Goal: Information Seeking & Learning: Compare options

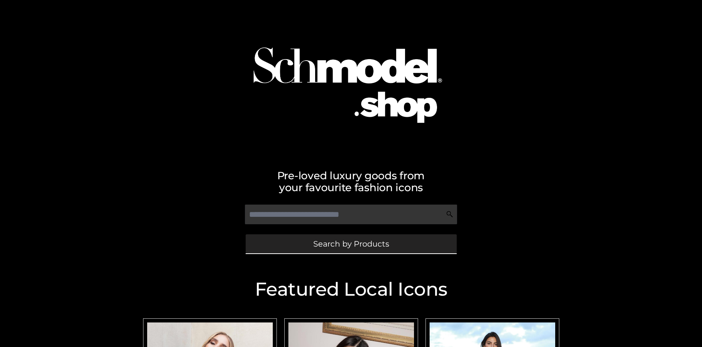
click at [351, 243] on span "Search by Products" at bounding box center [351, 244] width 76 height 8
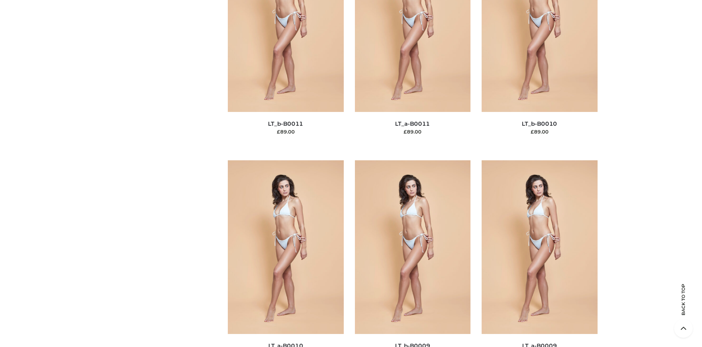
scroll to position [80, 0]
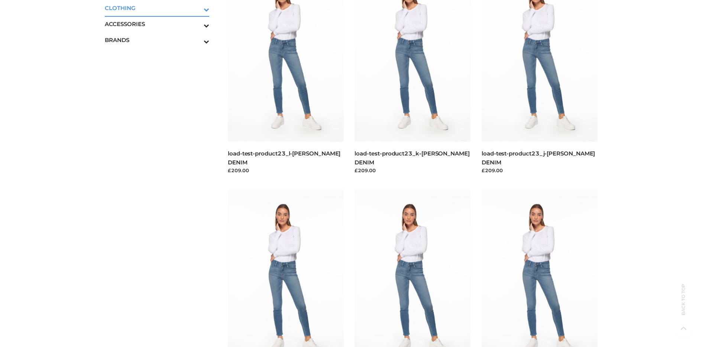
click at [196, 8] on icon "Toggle Submenu" at bounding box center [167, 9] width 83 height 9
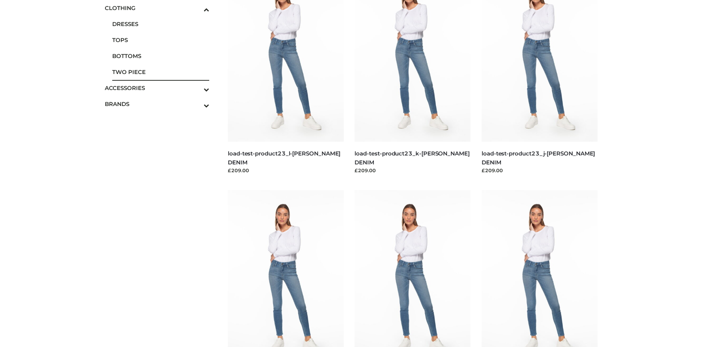
click at [161, 72] on span "TWO PIECE" at bounding box center [160, 72] width 97 height 9
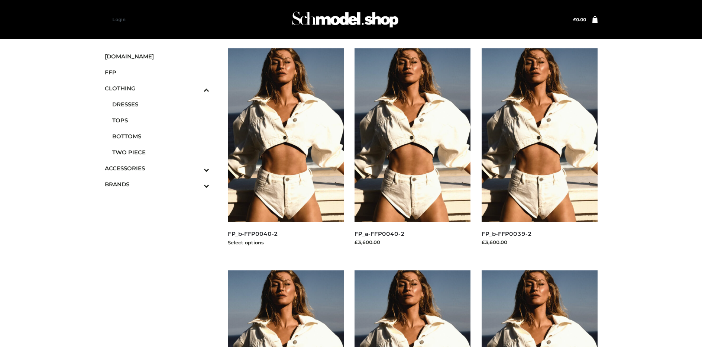
click at [285, 152] on img at bounding box center [286, 135] width 116 height 174
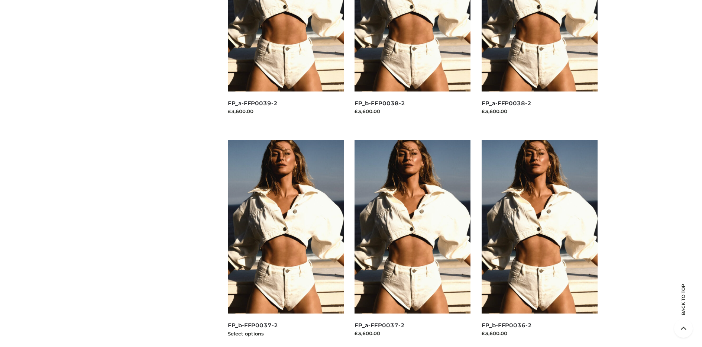
click at [285, 243] on img at bounding box center [286, 227] width 116 height 174
click at [539, 243] on img at bounding box center [540, 227] width 116 height 174
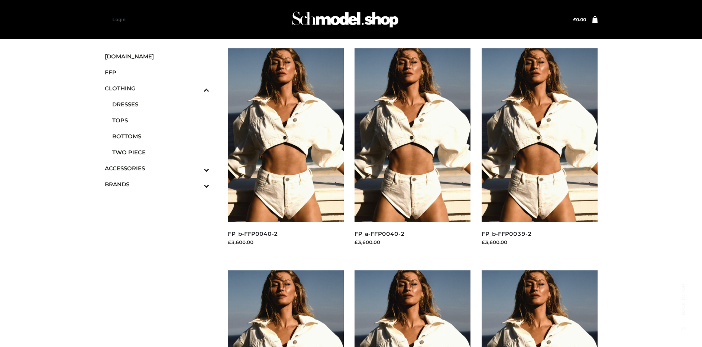
scroll to position [574, 0]
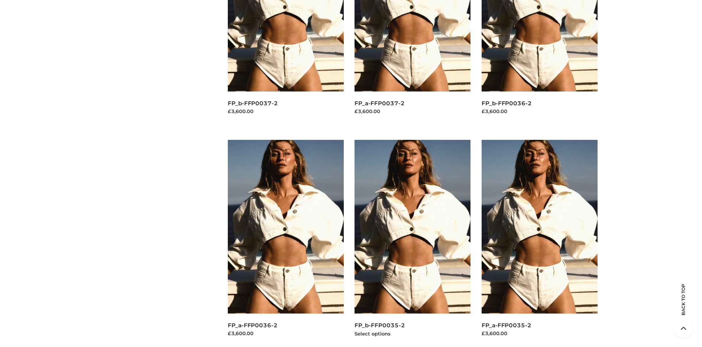
click at [412, 243] on img at bounding box center [412, 227] width 116 height 174
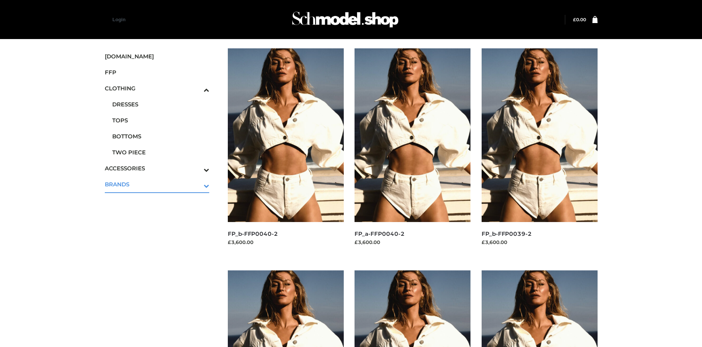
click at [196, 184] on icon "Toggle Submenu" at bounding box center [167, 185] width 83 height 9
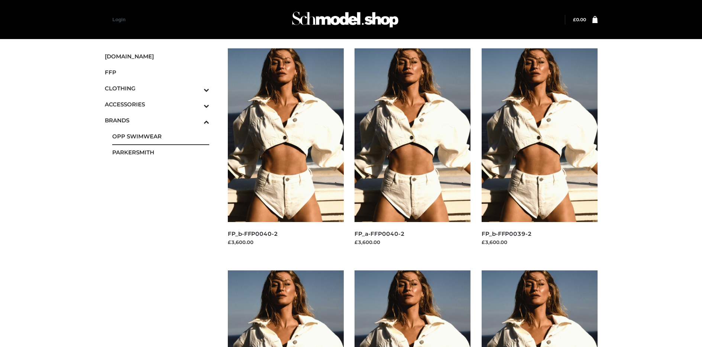
click at [161, 136] on span "OPP SWIMWEAR" at bounding box center [160, 136] width 97 height 9
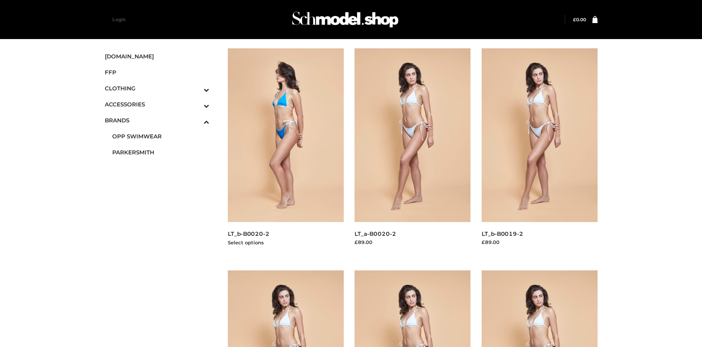
click at [285, 152] on img at bounding box center [286, 135] width 116 height 174
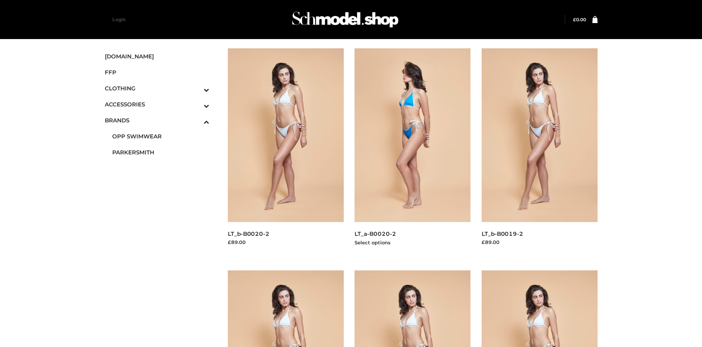
click at [412, 152] on img at bounding box center [412, 135] width 116 height 174
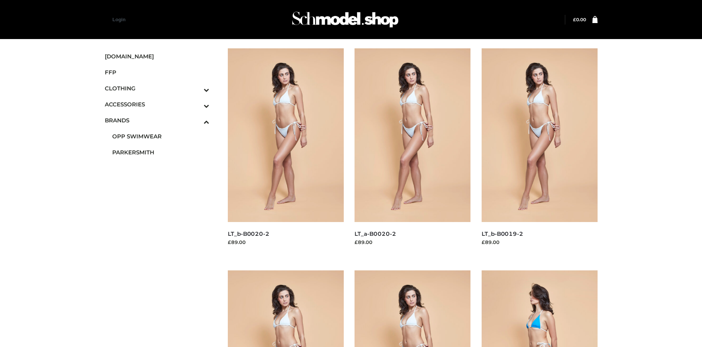
click at [157, 72] on span "FFP" at bounding box center [157, 72] width 105 height 9
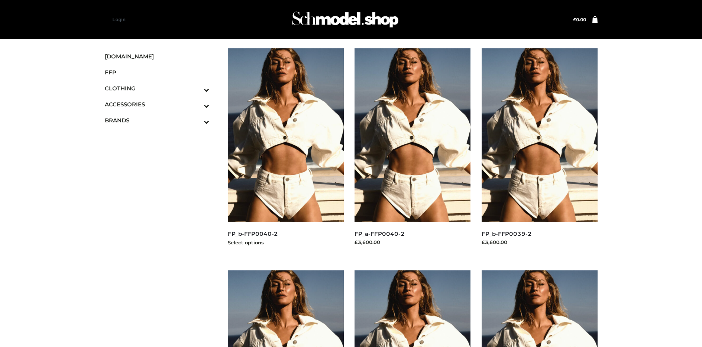
click at [285, 152] on img at bounding box center [286, 135] width 116 height 174
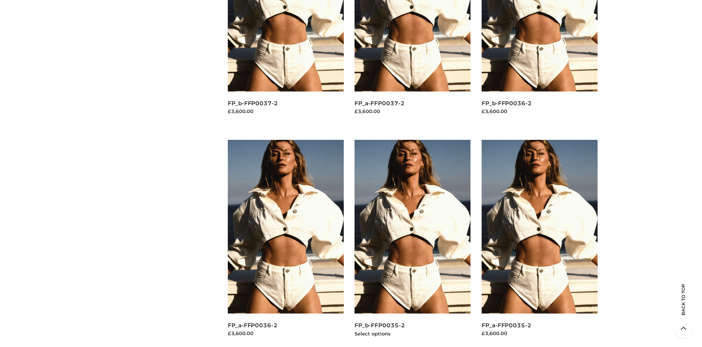
click at [412, 243] on img at bounding box center [412, 227] width 116 height 174
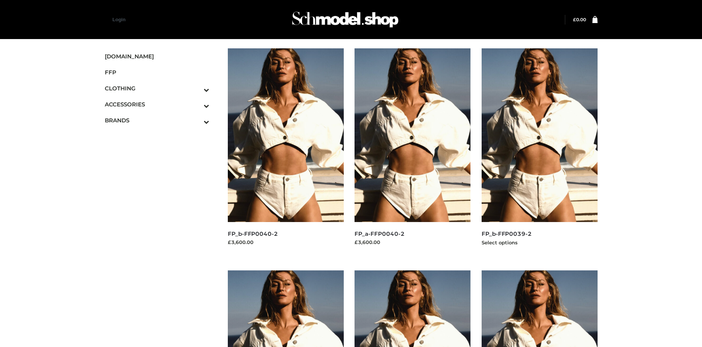
click at [539, 152] on img at bounding box center [540, 135] width 116 height 174
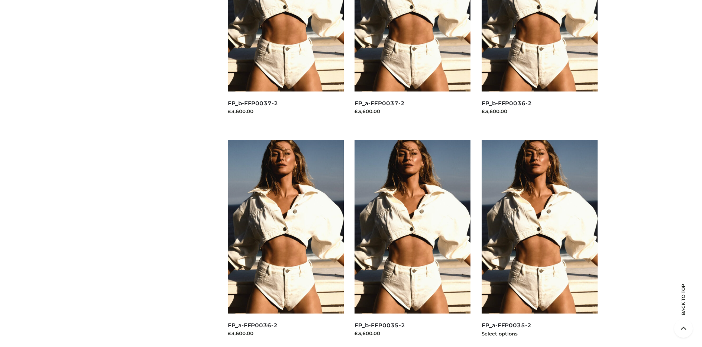
click at [539, 243] on img at bounding box center [540, 227] width 116 height 174
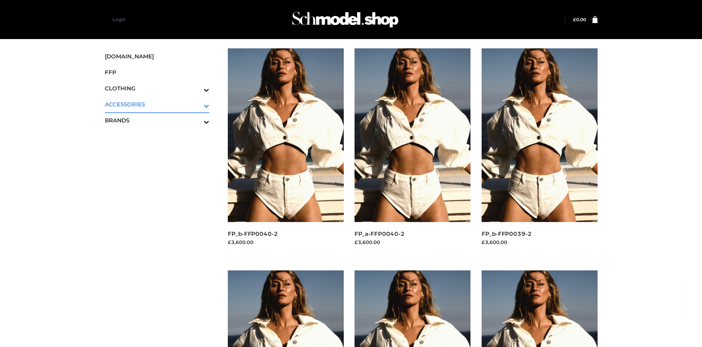
click at [196, 104] on icon "Toggle Submenu" at bounding box center [167, 105] width 83 height 9
click at [161, 136] on span "JEWELRY" at bounding box center [160, 136] width 97 height 9
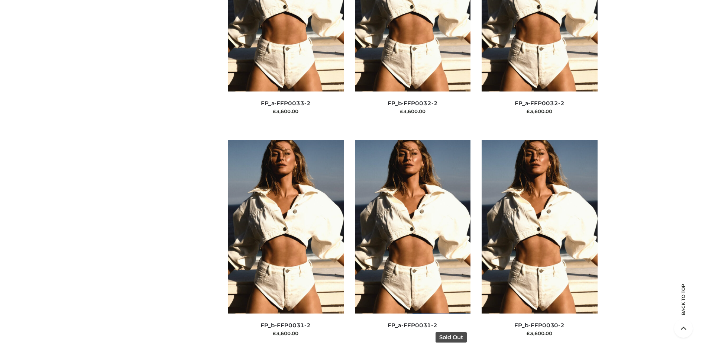
click at [412, 243] on img at bounding box center [413, 227] width 116 height 174
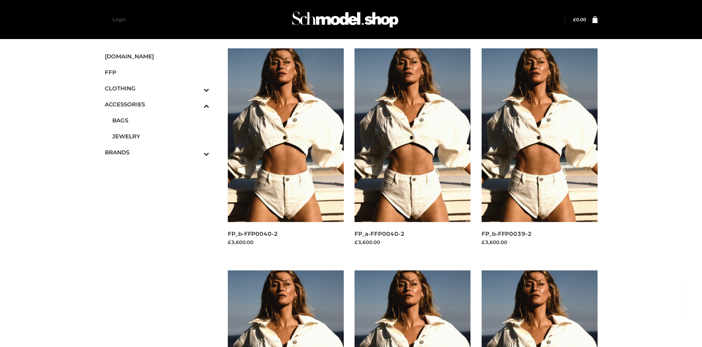
scroll to position [574, 0]
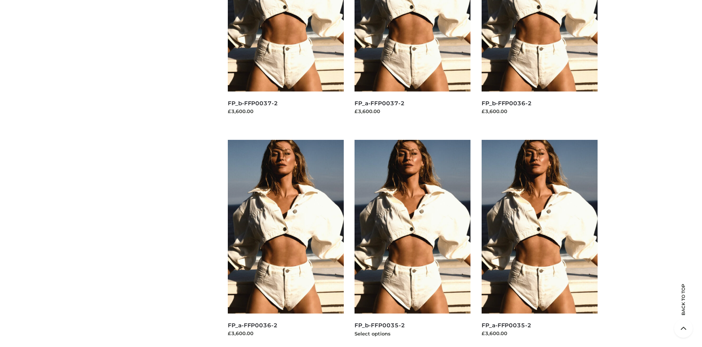
click at [412, 243] on img at bounding box center [412, 227] width 116 height 174
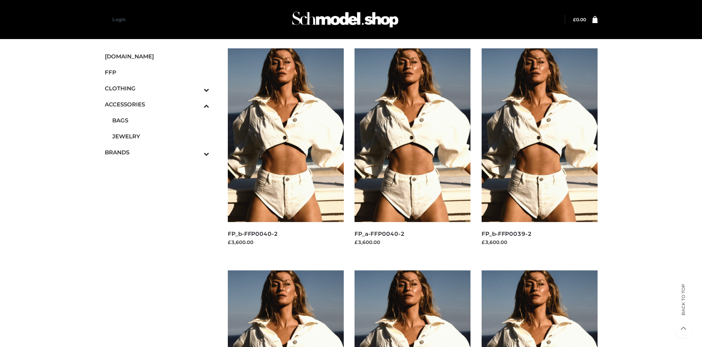
scroll to position [1469, 0]
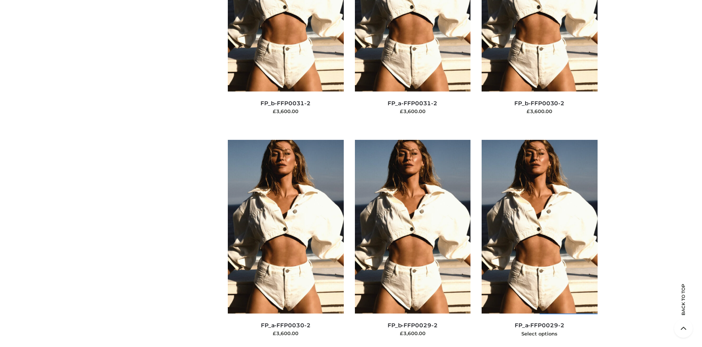
click at [539, 243] on img at bounding box center [540, 227] width 116 height 174
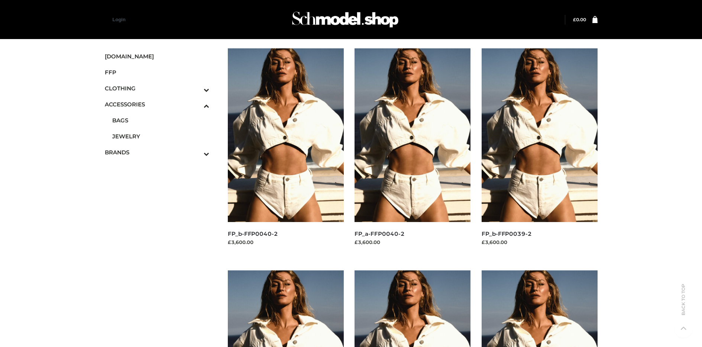
scroll to position [804, 0]
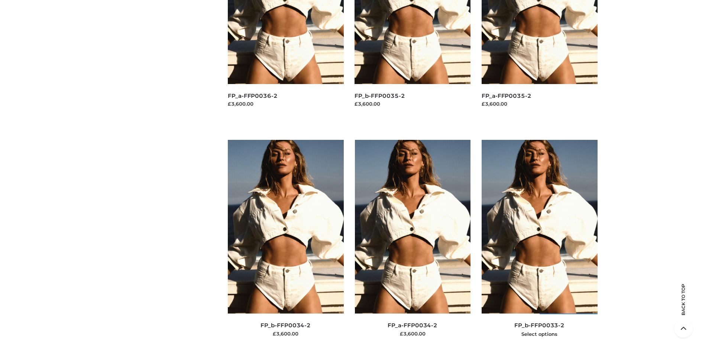
click at [539, 243] on img at bounding box center [540, 227] width 116 height 174
